Goal: Navigation & Orientation: Understand site structure

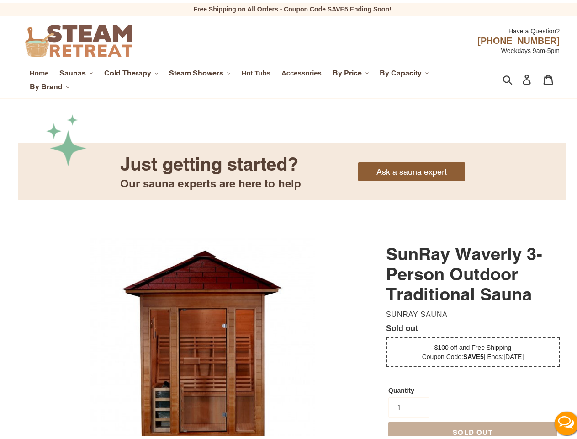
click at [76, 70] on span "Saunas" at bounding box center [72, 70] width 27 height 9
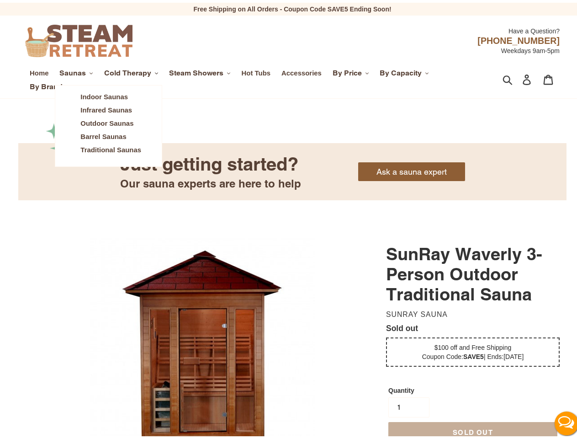
click at [132, 70] on span "Cold Therapy" at bounding box center [127, 70] width 47 height 9
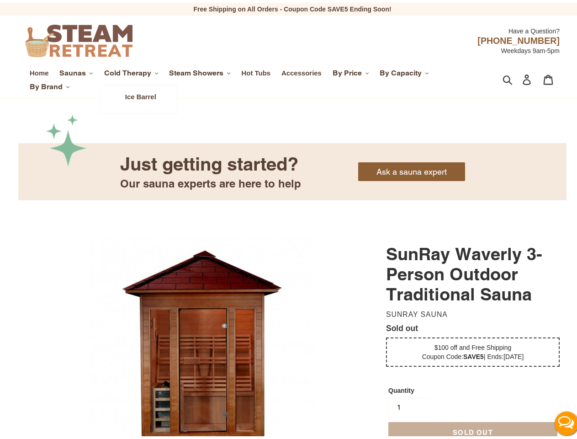
click at [201, 70] on span "Steam Showers" at bounding box center [196, 70] width 54 height 9
click at [352, 70] on span "By Price" at bounding box center [347, 70] width 29 height 9
click at [405, 70] on span "By Capacity" at bounding box center [401, 70] width 42 height 9
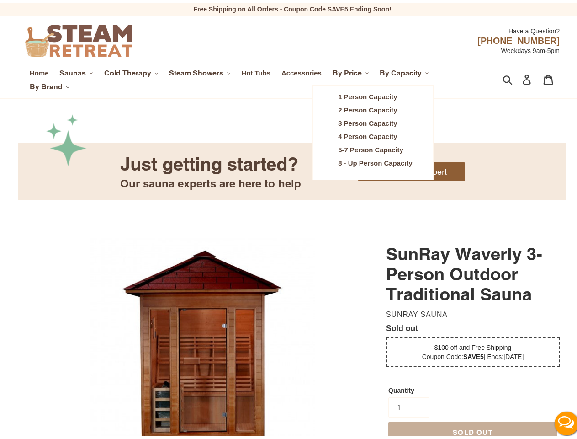
click at [49, 84] on span "By Brand" at bounding box center [46, 84] width 33 height 9
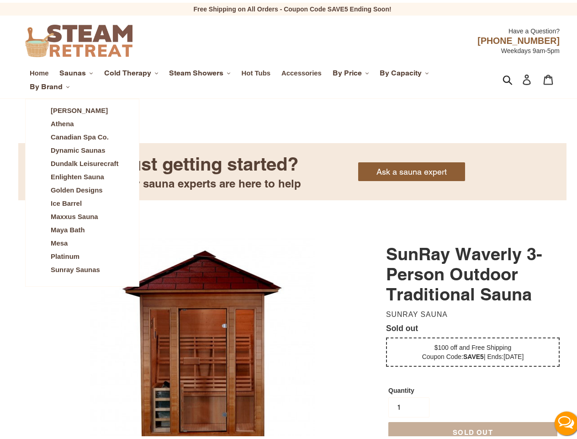
click at [503, 77] on icon "button" at bounding box center [508, 77] width 10 height 11
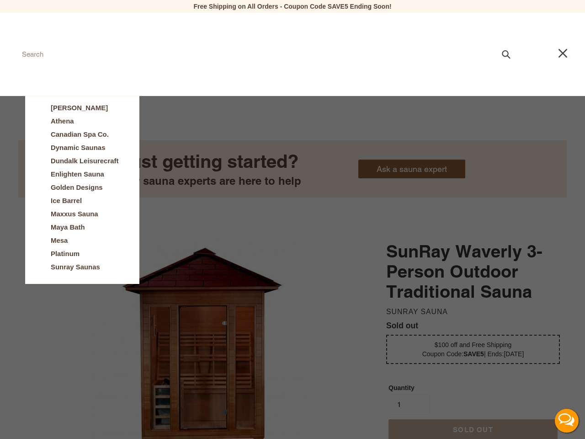
click at [559, 421] on button "Live Chat" at bounding box center [567, 420] width 37 height 37
